Goal: Find specific page/section: Find specific page/section

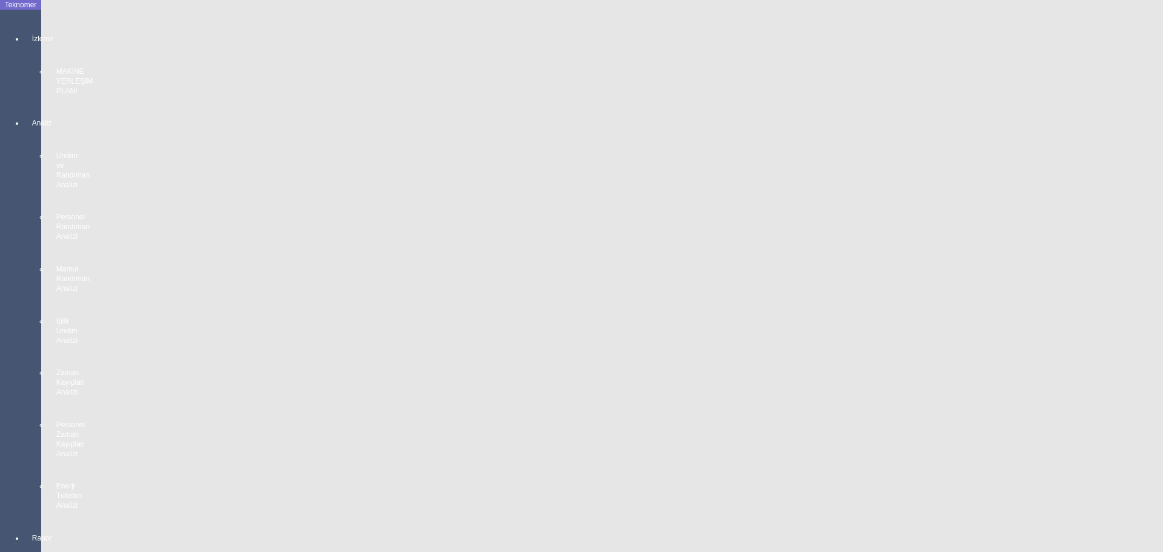
scroll to position [1995, 0]
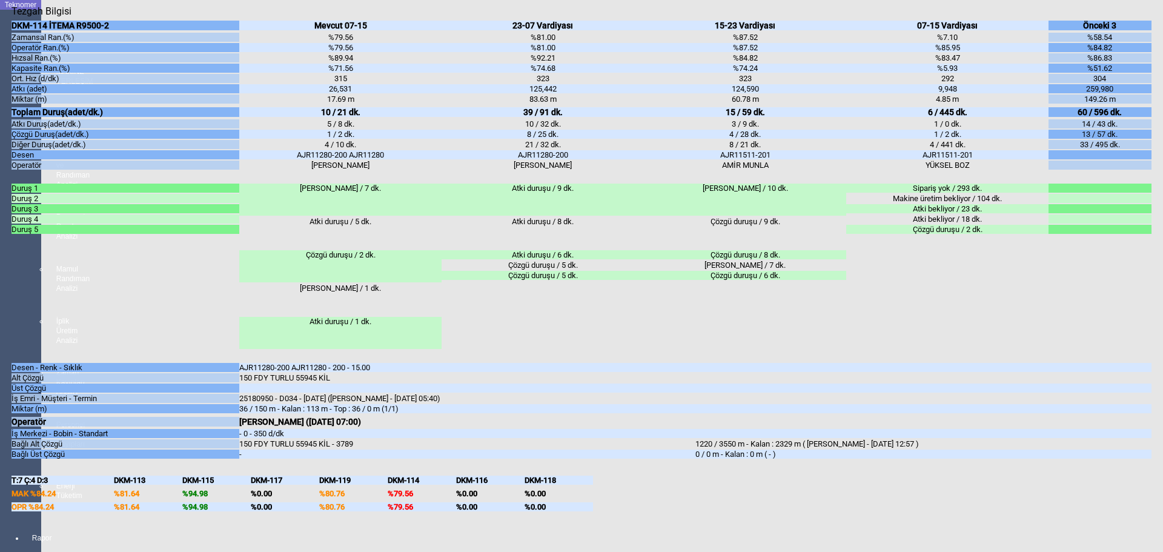
click at [4, 343] on body "Teknomer İzleme MAKİNE YERLEŞİM PLANI Analiz Üretim ve Randıman Analizi Persone…" at bounding box center [581, 276] width 1163 height 552
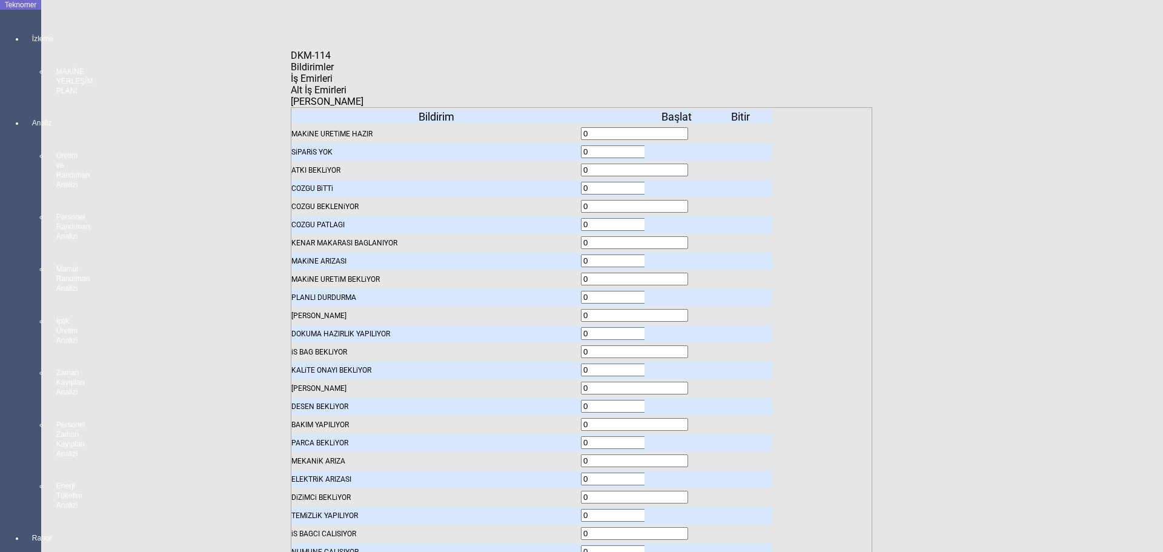
drag, startPoint x: 7, startPoint y: 315, endPoint x: 39, endPoint y: 324, distance: 32.6
click at [10, 315] on body "Teknomer İzleme MAKİNE YERLEŞİM PLANI Analiz Üretim ve Randıman Analizi Persone…" at bounding box center [581, 276] width 1163 height 552
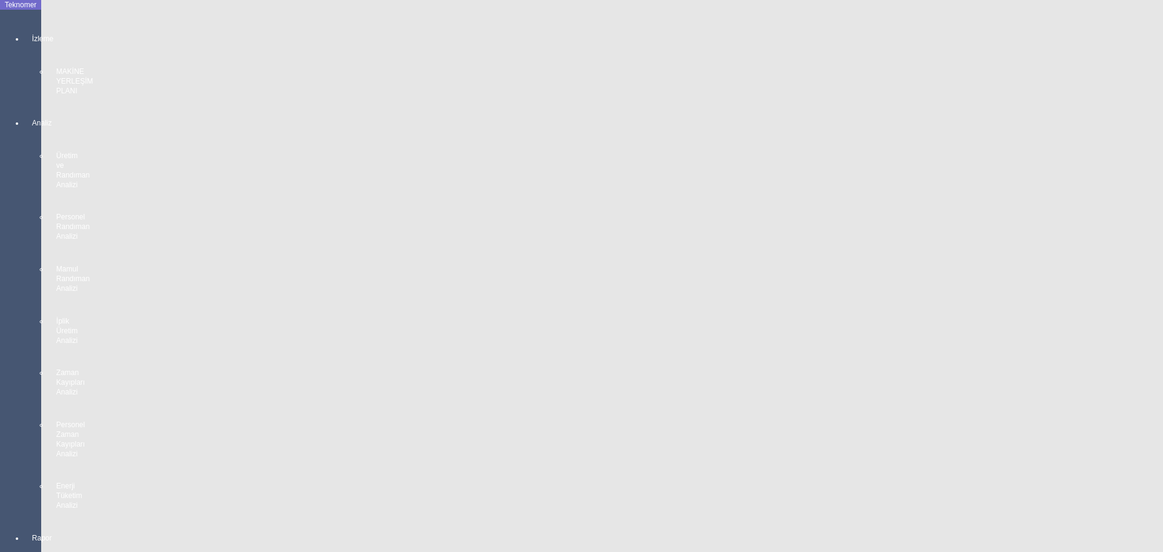
scroll to position [1086, 0]
click at [0, 354] on body "Teknomer İzleme MAKİNE YERLEŞİM PLANI Analiz Üretim ve Randıman Analizi Persone…" at bounding box center [581, 276] width 1163 height 552
click at [0, 371] on body "Teknomer İzleme MAKİNE YERLEŞİM PLANI Analiz Üretim ve Randıman Analizi Persone…" at bounding box center [581, 276] width 1163 height 552
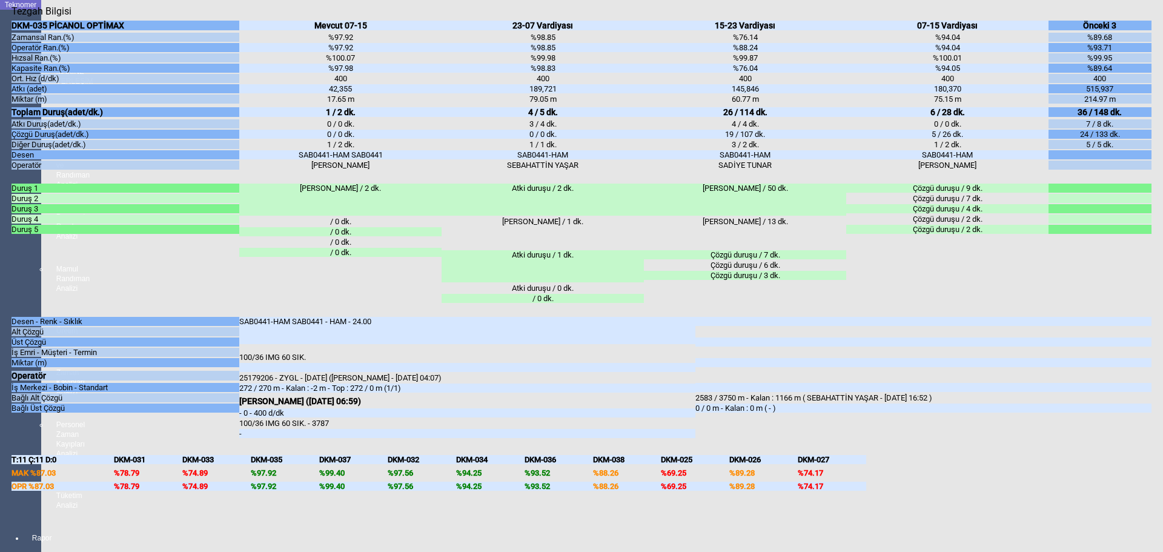
click at [0, 388] on body "Teknomer İzleme MAKİNE YERLEŞİM PLANI Analiz Üretim ve Randıman Analizi Persone…" at bounding box center [581, 276] width 1163 height 552
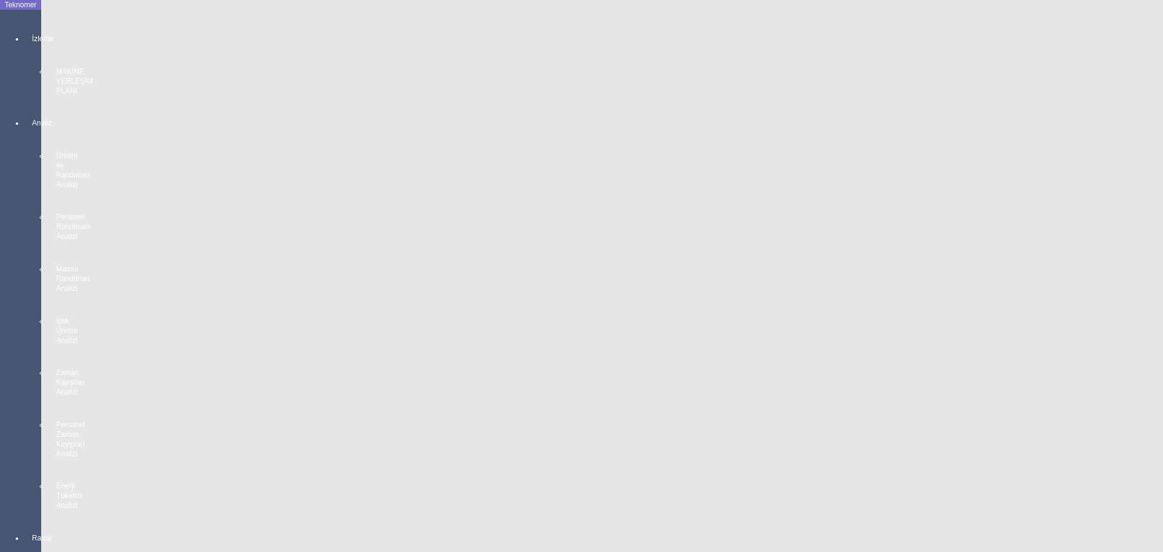
scroll to position [2177, 0]
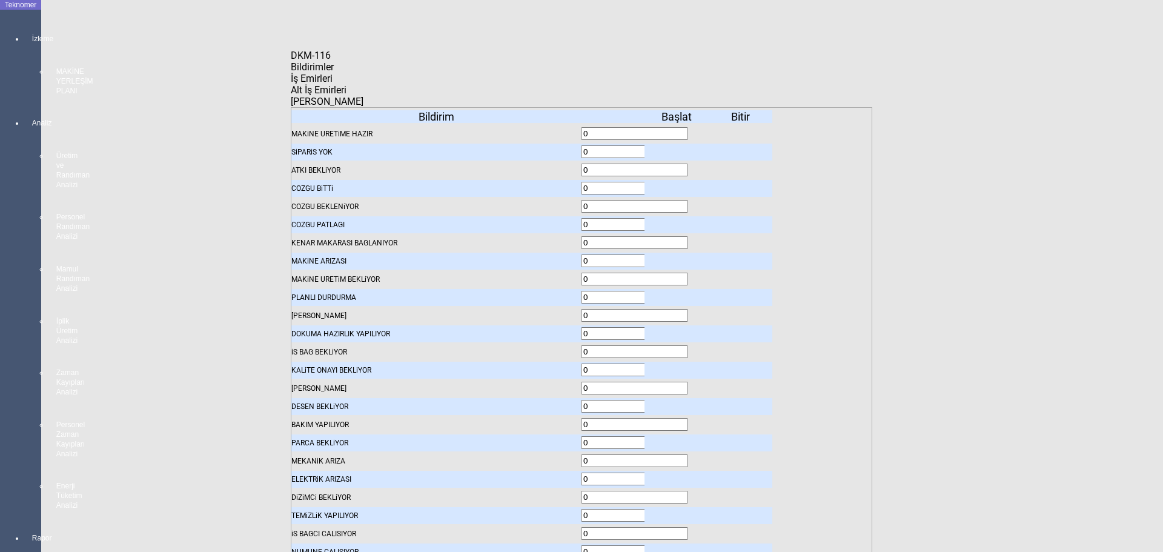
click at [41, 302] on body "Teknomer İzleme MAKİNE YERLEŞİM PLANI Analiz Üretim ve Randıman Analizi Persone…" at bounding box center [581, 276] width 1163 height 552
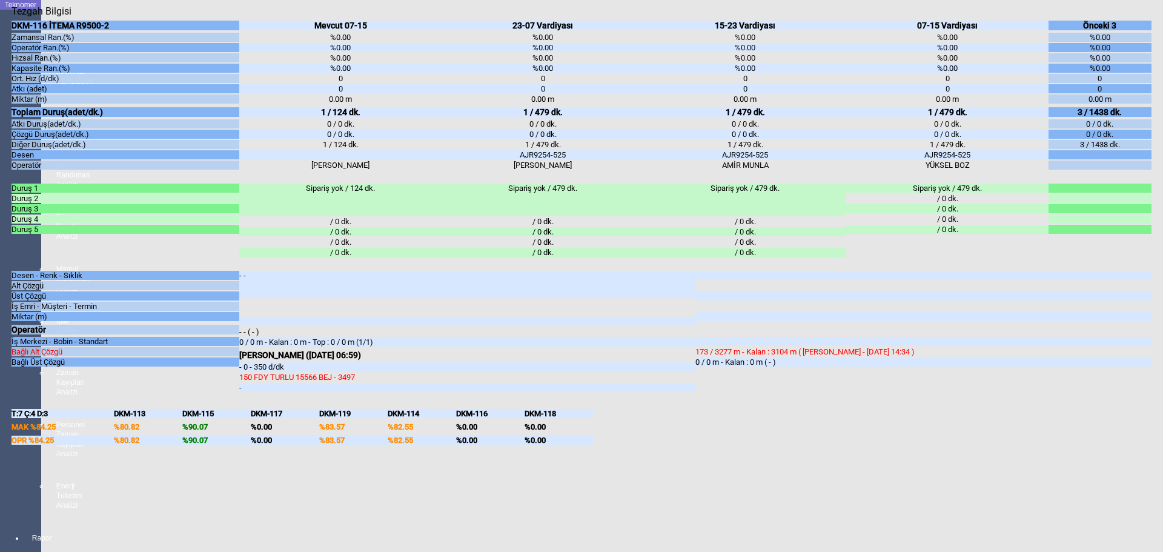
click at [0, 385] on body "Teknomer İzleme MAKİNE YERLEŞİM PLANI Analiz Üretim ve Randıman Analizi Persone…" at bounding box center [581, 276] width 1163 height 552
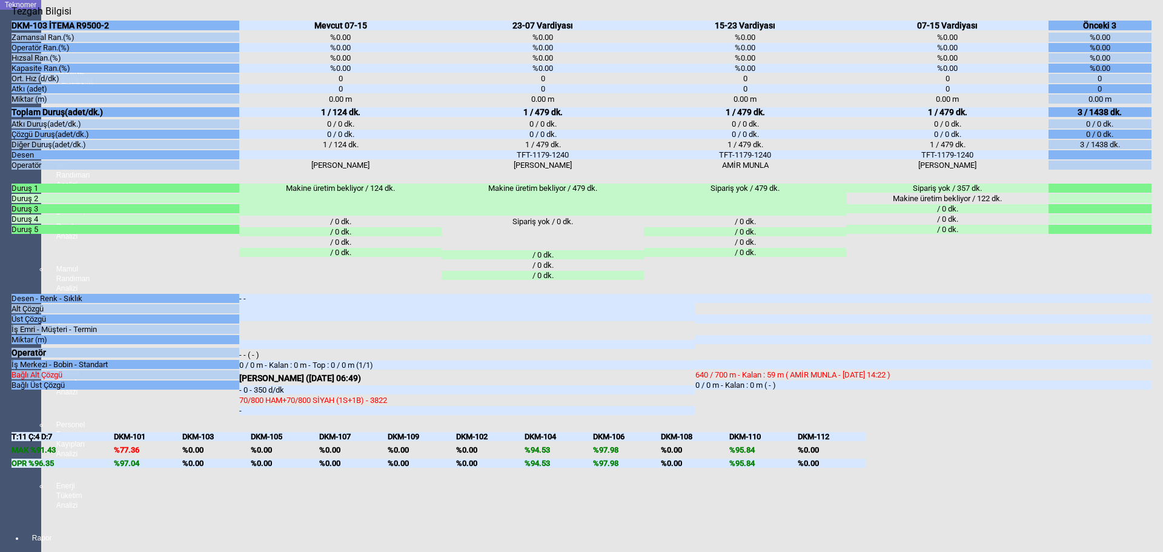
drag, startPoint x: 1, startPoint y: 385, endPoint x: 13, endPoint y: 385, distance: 12.1
click at [2, 385] on body "Teknomer İzleme MAKİNE YERLEŞİM PLANI Analiz Üretim ve Randıman Analizi Persone…" at bounding box center [581, 276] width 1163 height 552
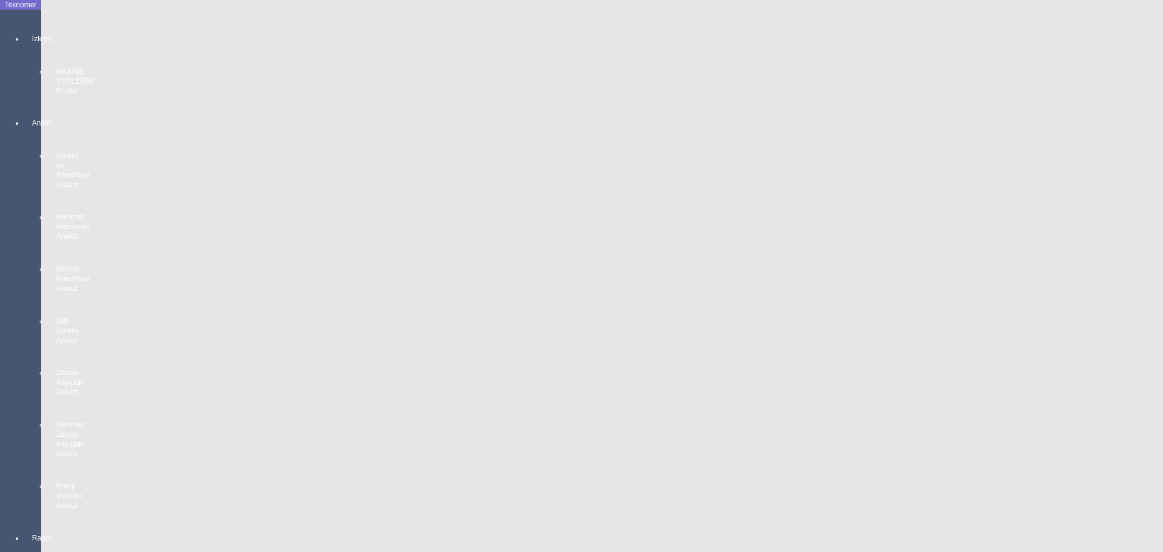
drag, startPoint x: 5, startPoint y: 331, endPoint x: 39, endPoint y: 331, distance: 33.3
click at [10, 331] on body "Teknomer İzleme MAKİNE YERLEŞİM PLANI Analiz Üretim ve Randıman Analizi Persone…" at bounding box center [581, 276] width 1163 height 552
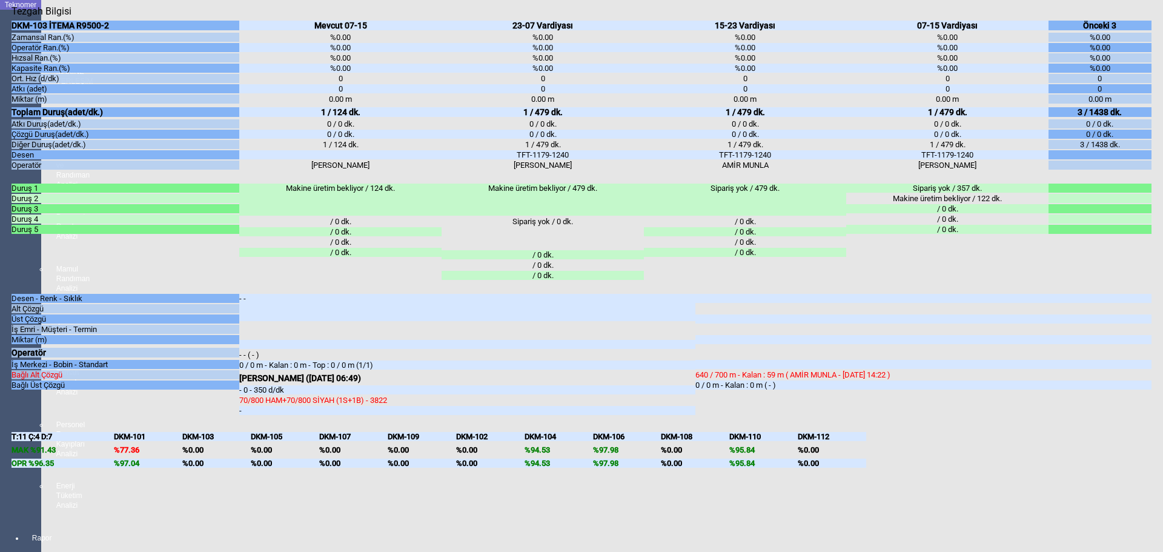
click at [4, 399] on body "Teknomer İzleme MAKİNE YERLEŞİM PLANI Analiz Üretim ve Randıman Analizi Persone…" at bounding box center [581, 276] width 1163 height 552
click at [0, 368] on body "Teknomer İzleme MAKİNE YERLEŞİM PLANI Analiz Üretim ve Randıman Analizi Persone…" at bounding box center [581, 276] width 1163 height 552
